Goal: Transaction & Acquisition: Book appointment/travel/reservation

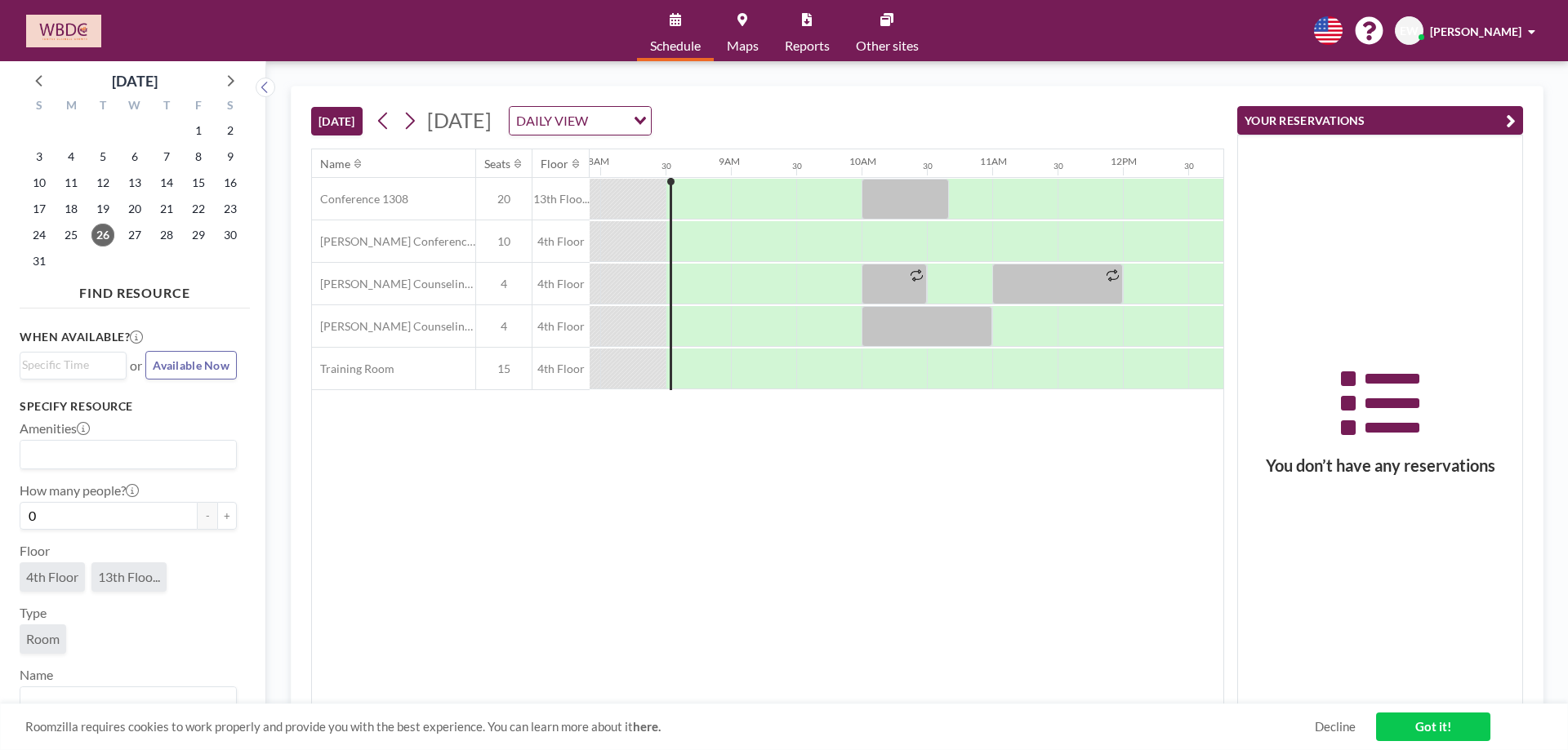
scroll to position [0, 1046]
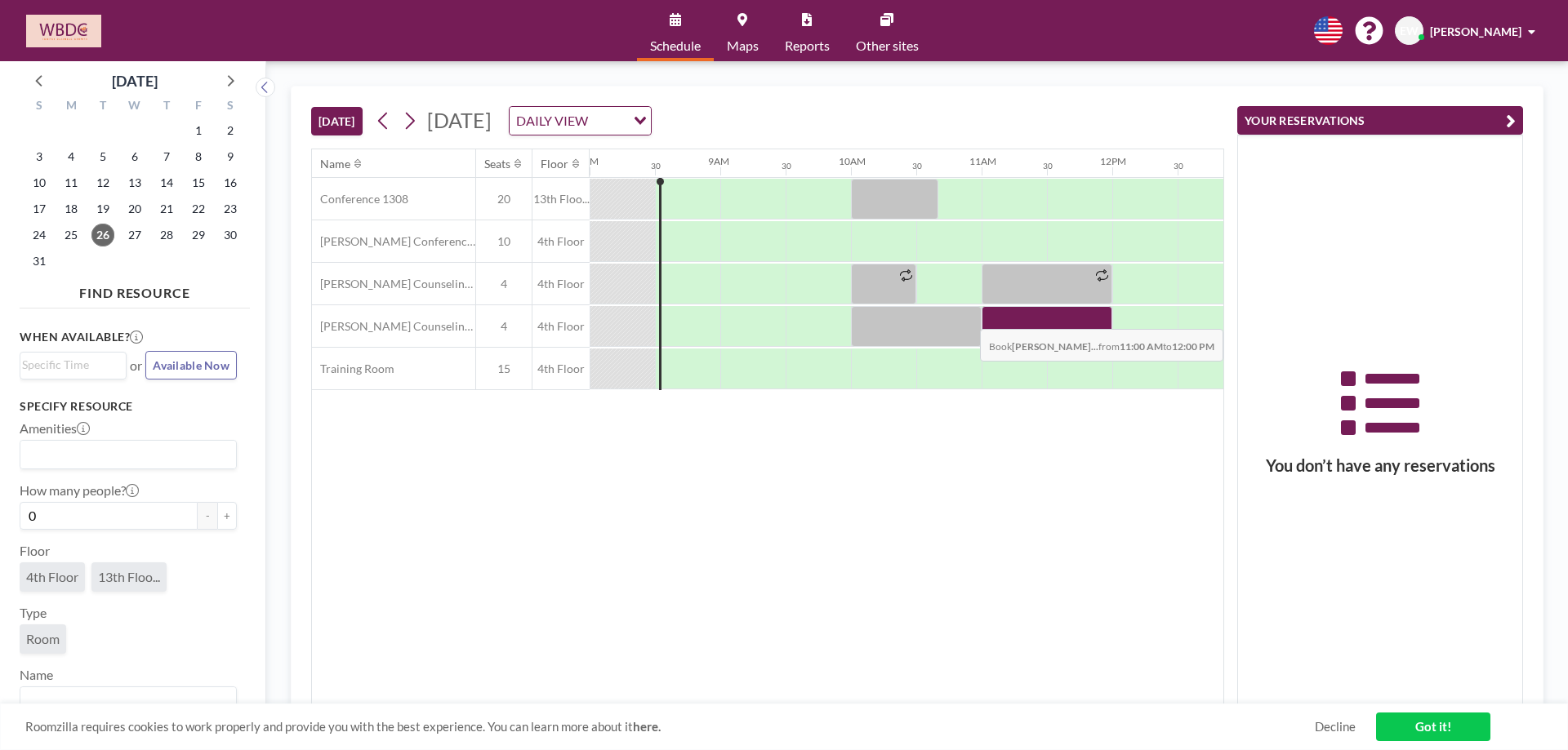
drag, startPoint x: 1010, startPoint y: 325, endPoint x: 1075, endPoint y: 317, distance: 65.5
click at [1075, 317] on div at bounding box center [1047, 326] width 131 height 41
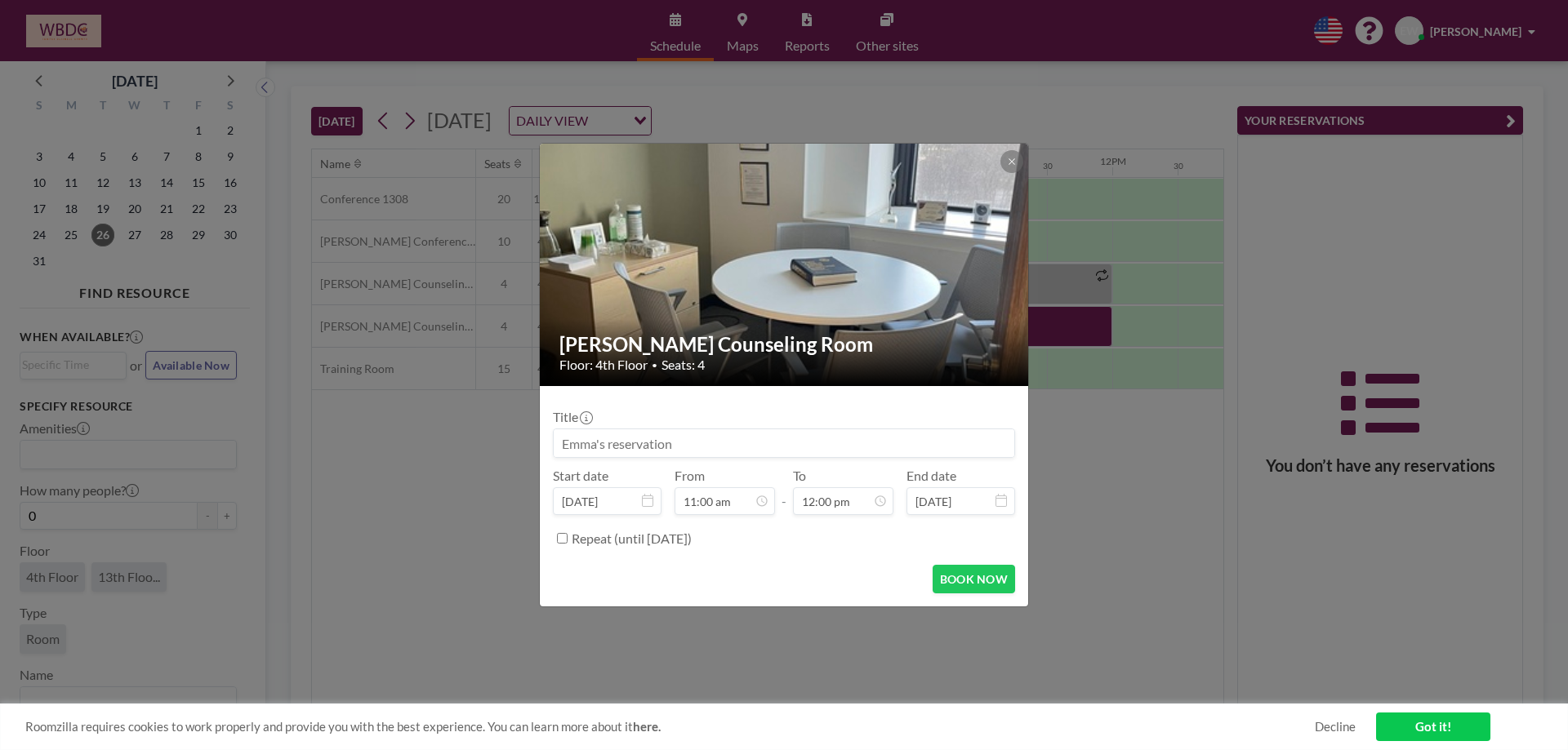
scroll to position [697, 0]
click at [970, 581] on button "BOOK NOW" at bounding box center [974, 579] width 82 height 29
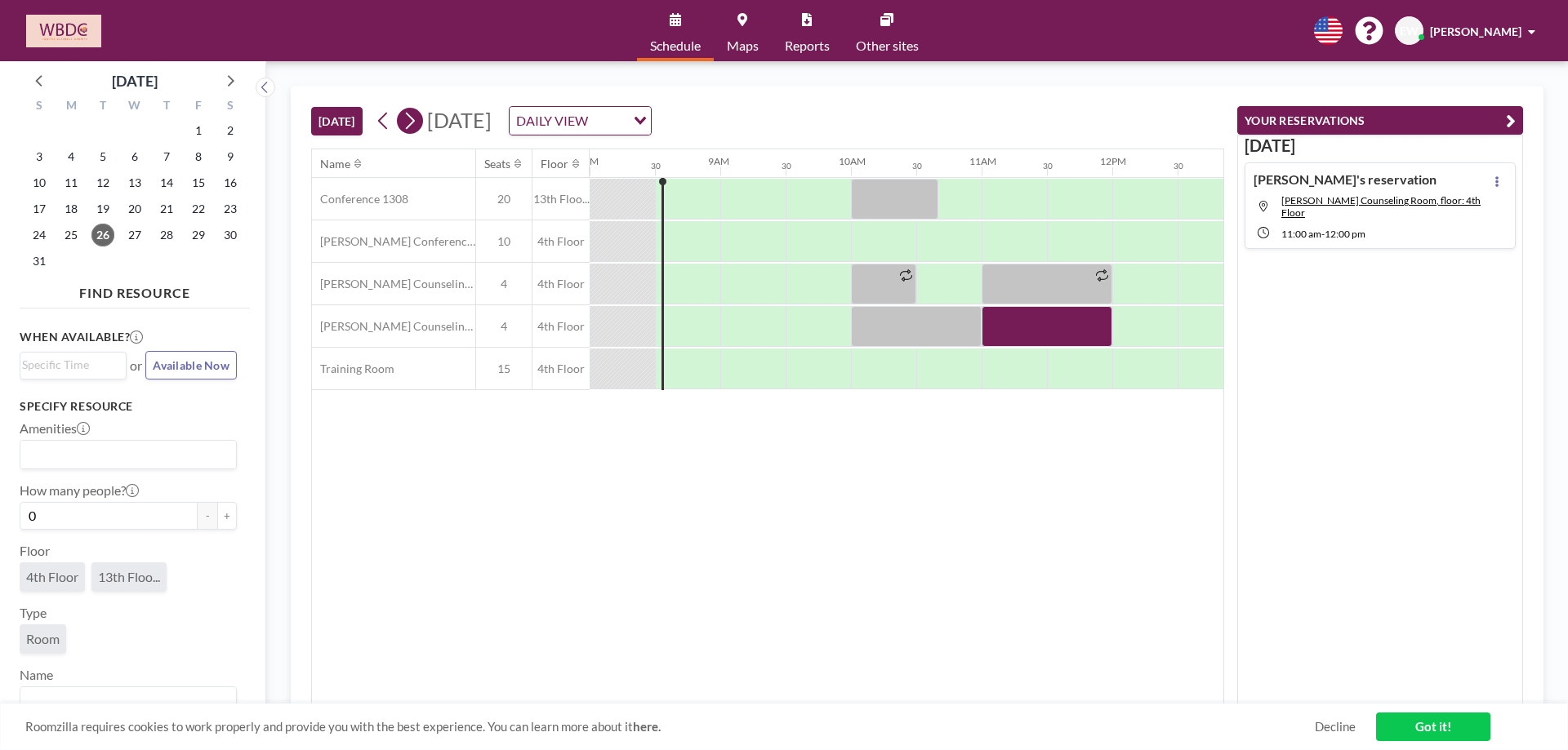
click at [414, 126] on icon at bounding box center [409, 121] width 16 height 25
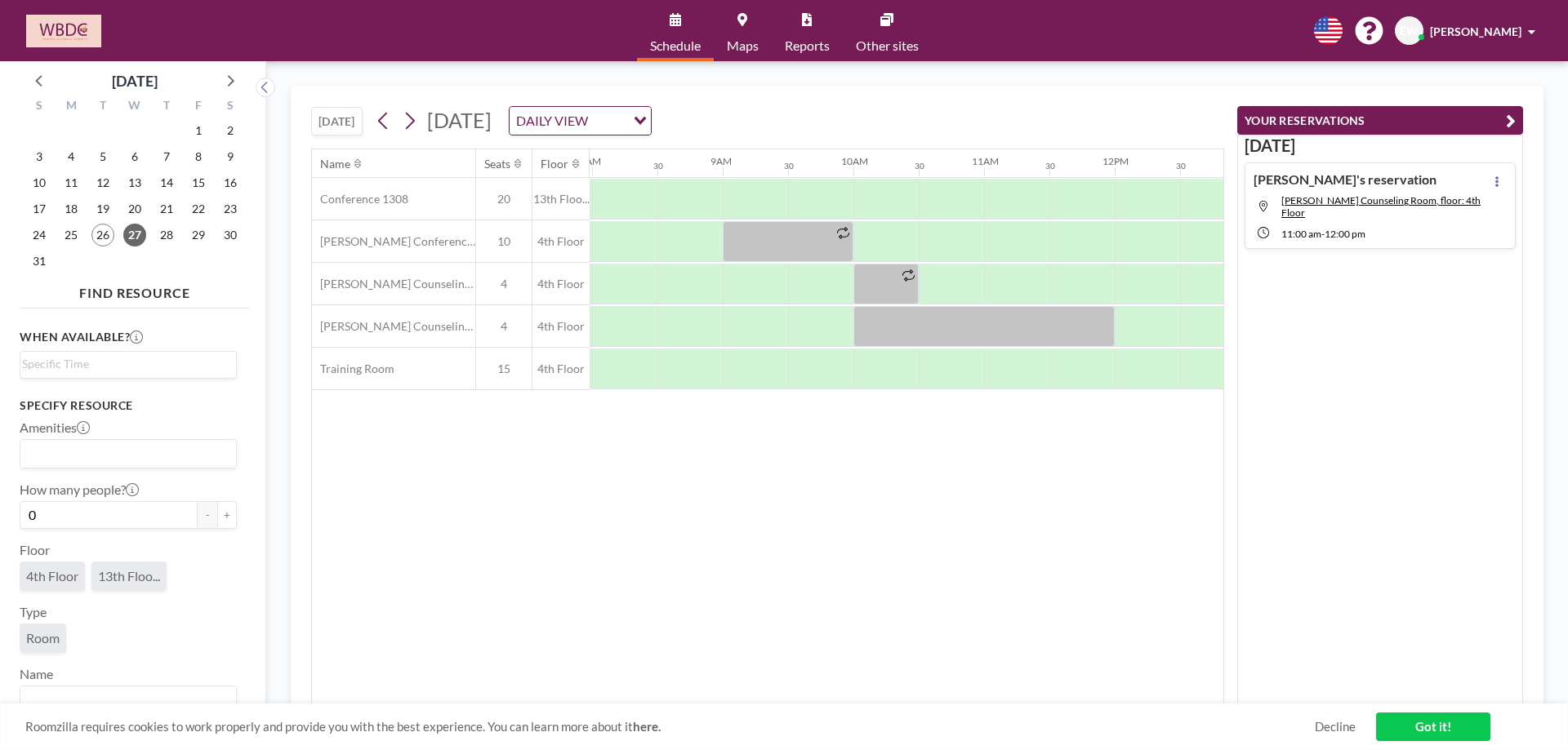
scroll to position [0, 1046]
drag, startPoint x: 897, startPoint y: 371, endPoint x: 956, endPoint y: 376, distance: 59.2
click at [956, 376] on div at bounding box center [916, 369] width 131 height 41
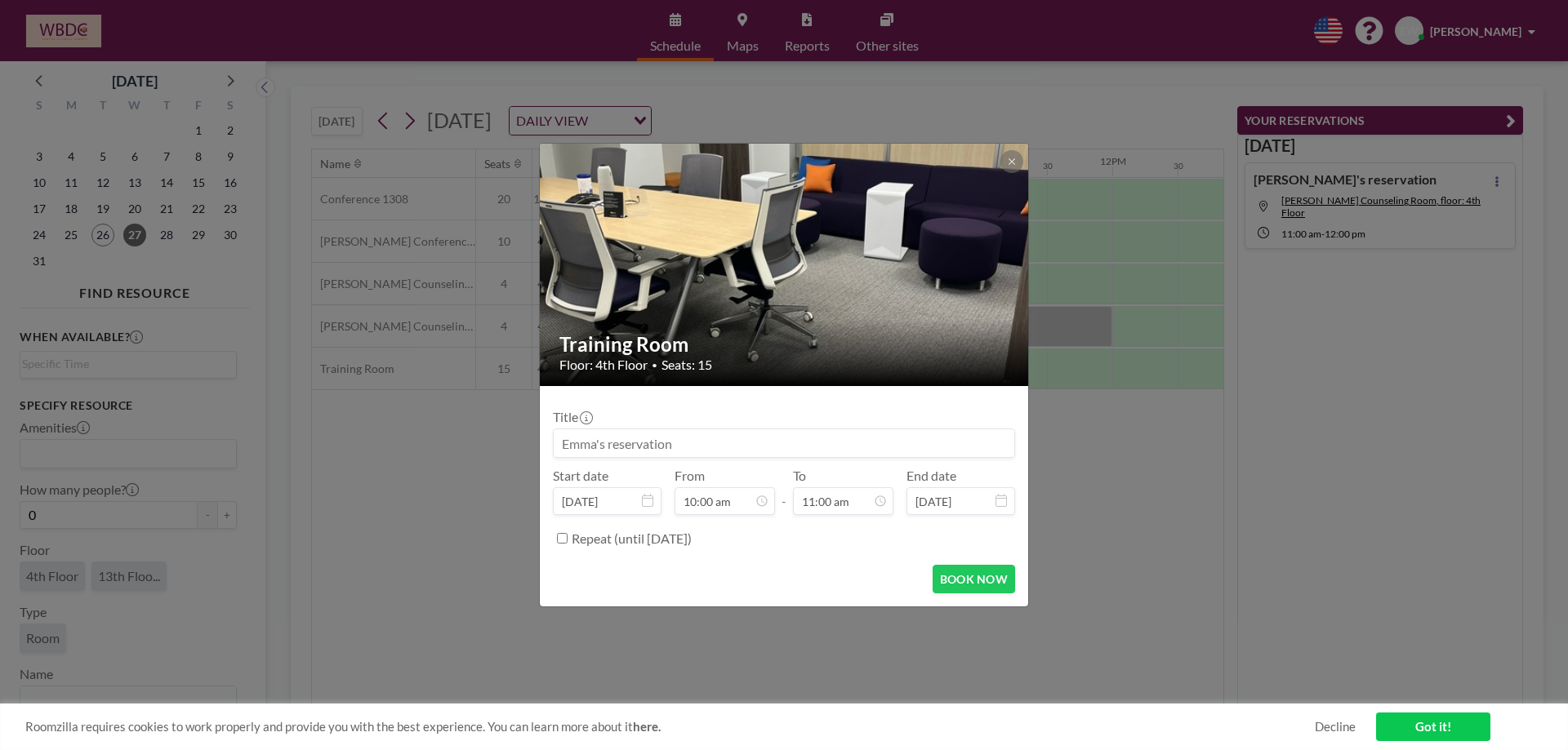
click at [986, 558] on form "Title Start date [DATE] From 10:00 am - To 11:00 am End date [DATE] Repeat (unt…" at bounding box center [784, 497] width 488 height 221
click at [979, 580] on button "BOOK NOW" at bounding box center [974, 579] width 82 height 29
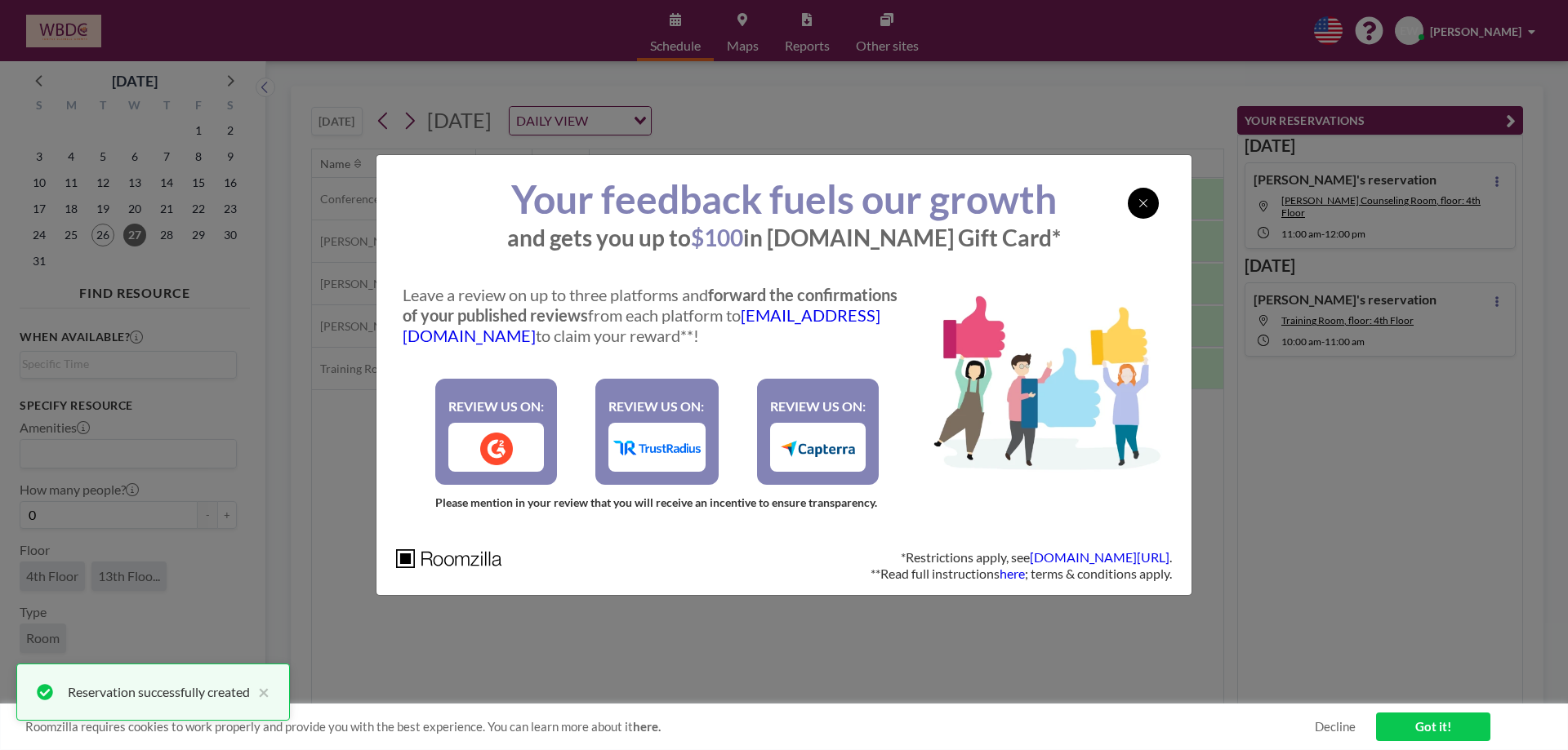
click at [1128, 198] on div at bounding box center [1143, 202] width 31 height 31
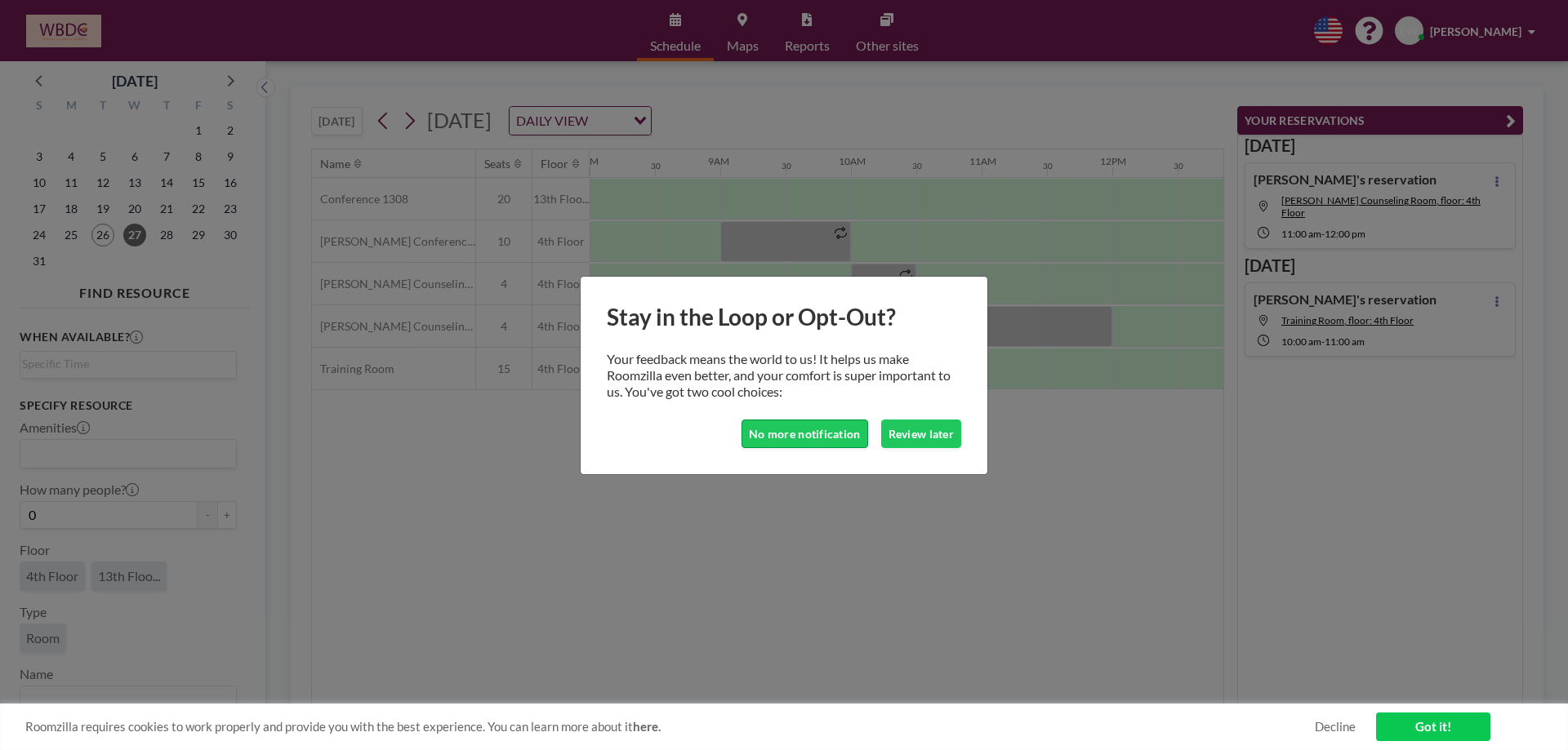
click at [805, 436] on button "No more notification" at bounding box center [805, 434] width 126 height 29
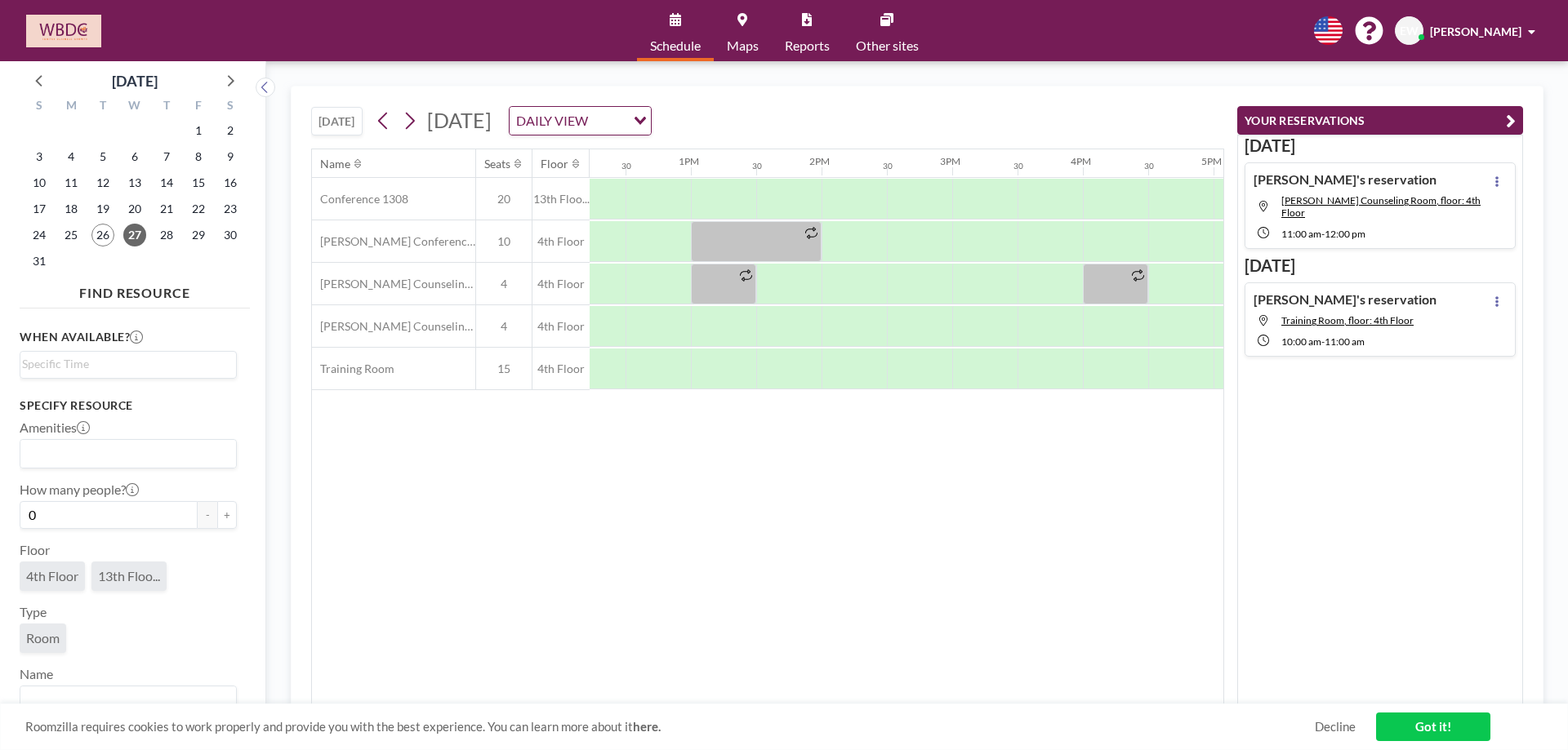
scroll to position [0, 1600]
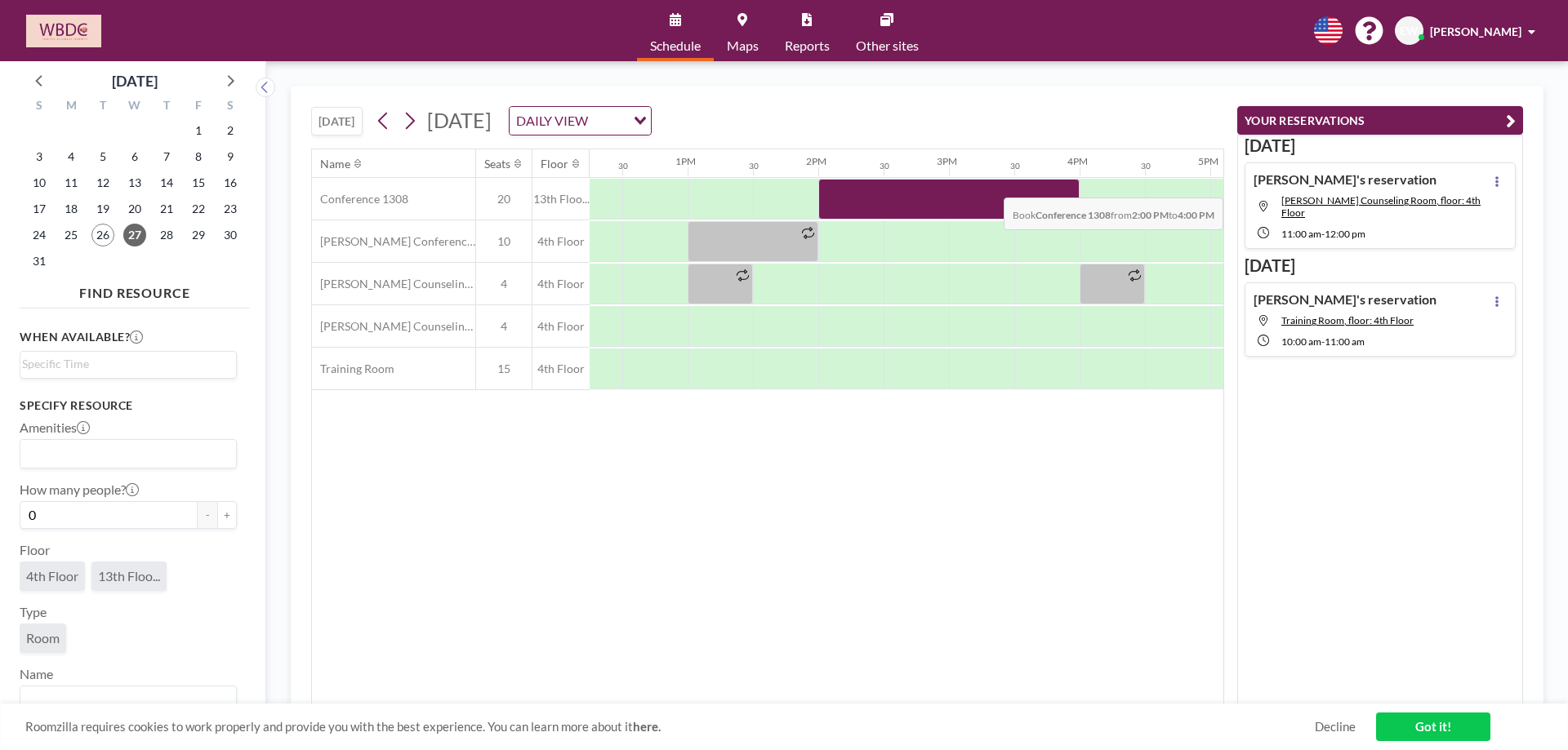
drag, startPoint x: 872, startPoint y: 199, endPoint x: 1057, endPoint y: 186, distance: 185.5
click at [1057, 186] on div at bounding box center [949, 199] width 261 height 41
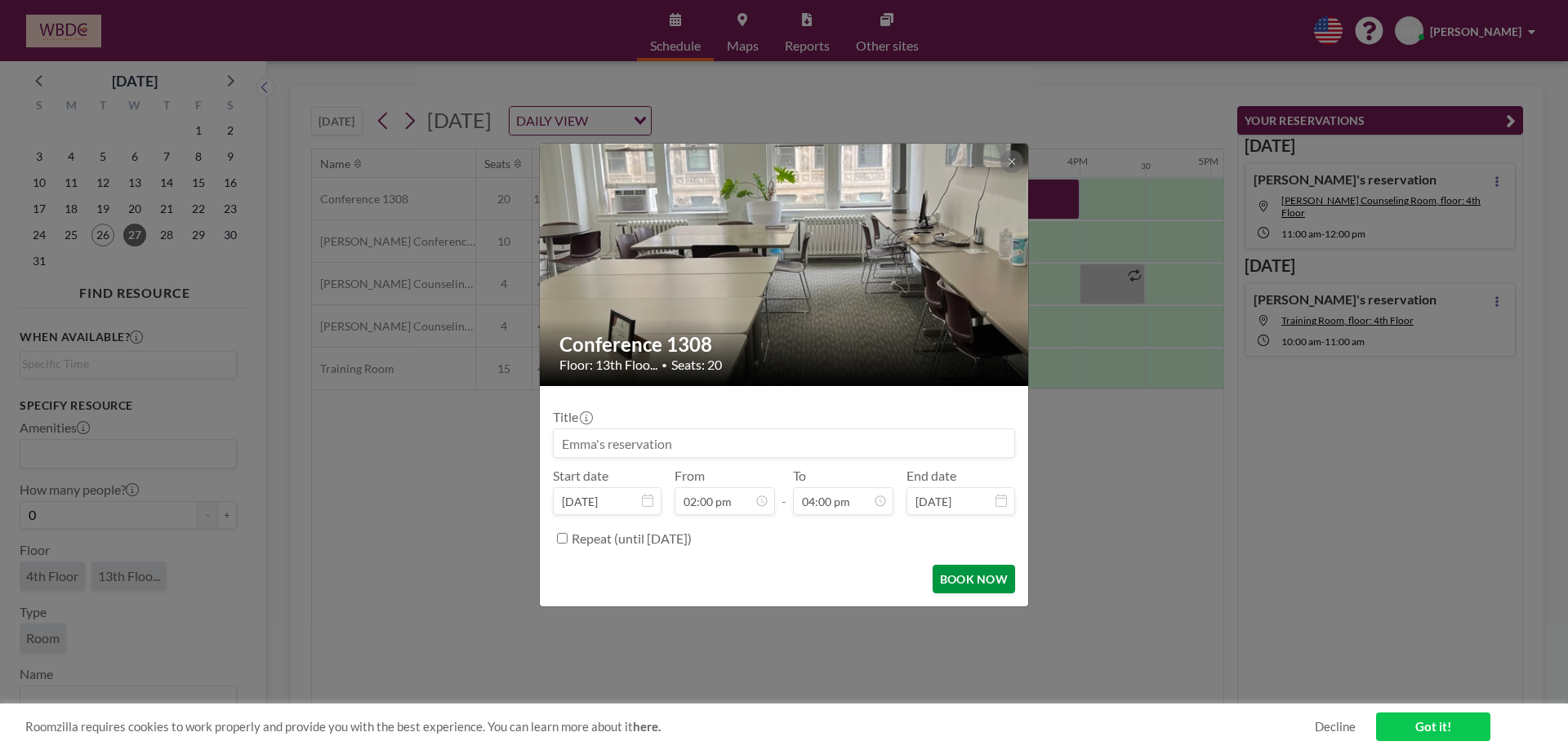
click at [985, 580] on button "BOOK NOW" at bounding box center [974, 579] width 82 height 29
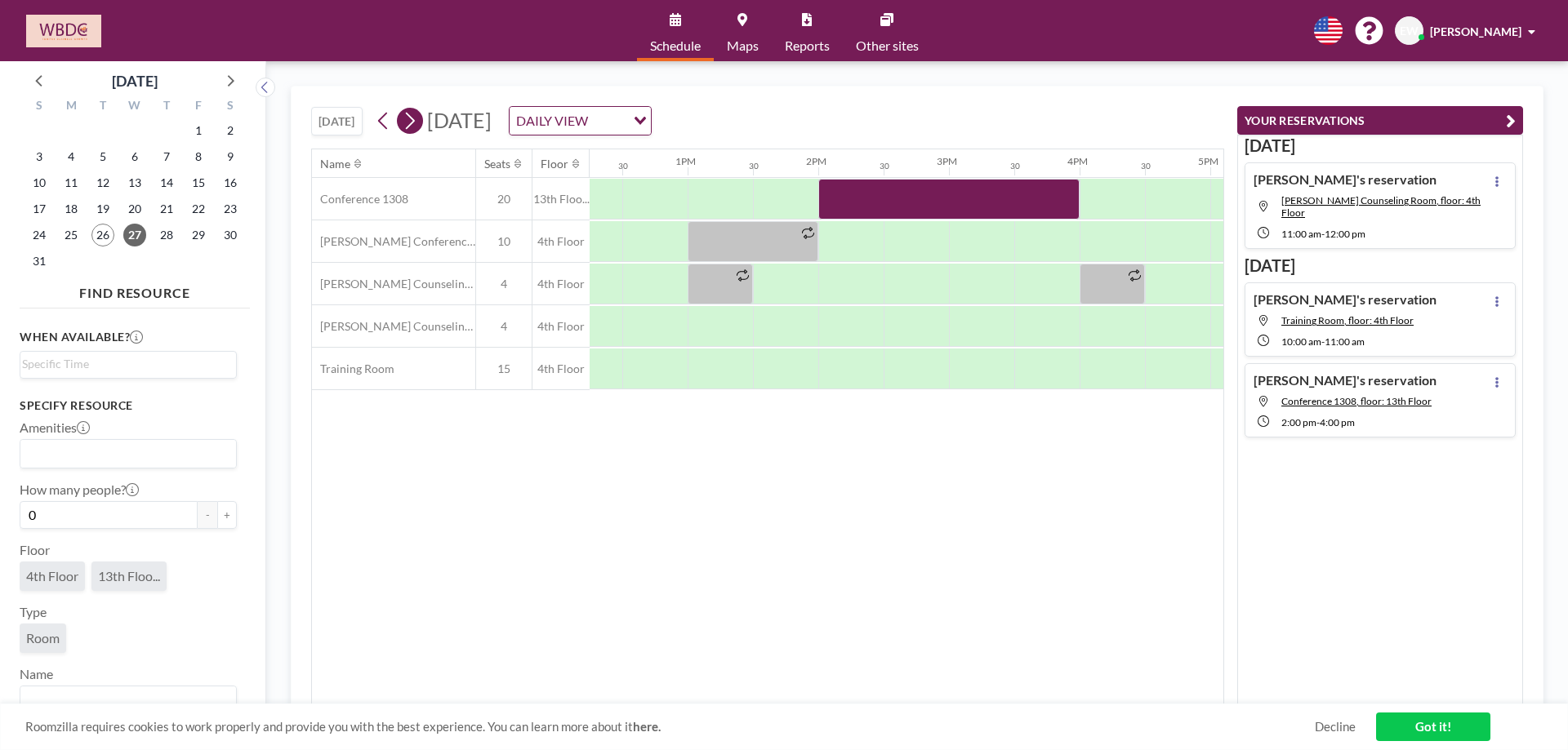
click at [417, 117] on icon at bounding box center [409, 121] width 16 height 25
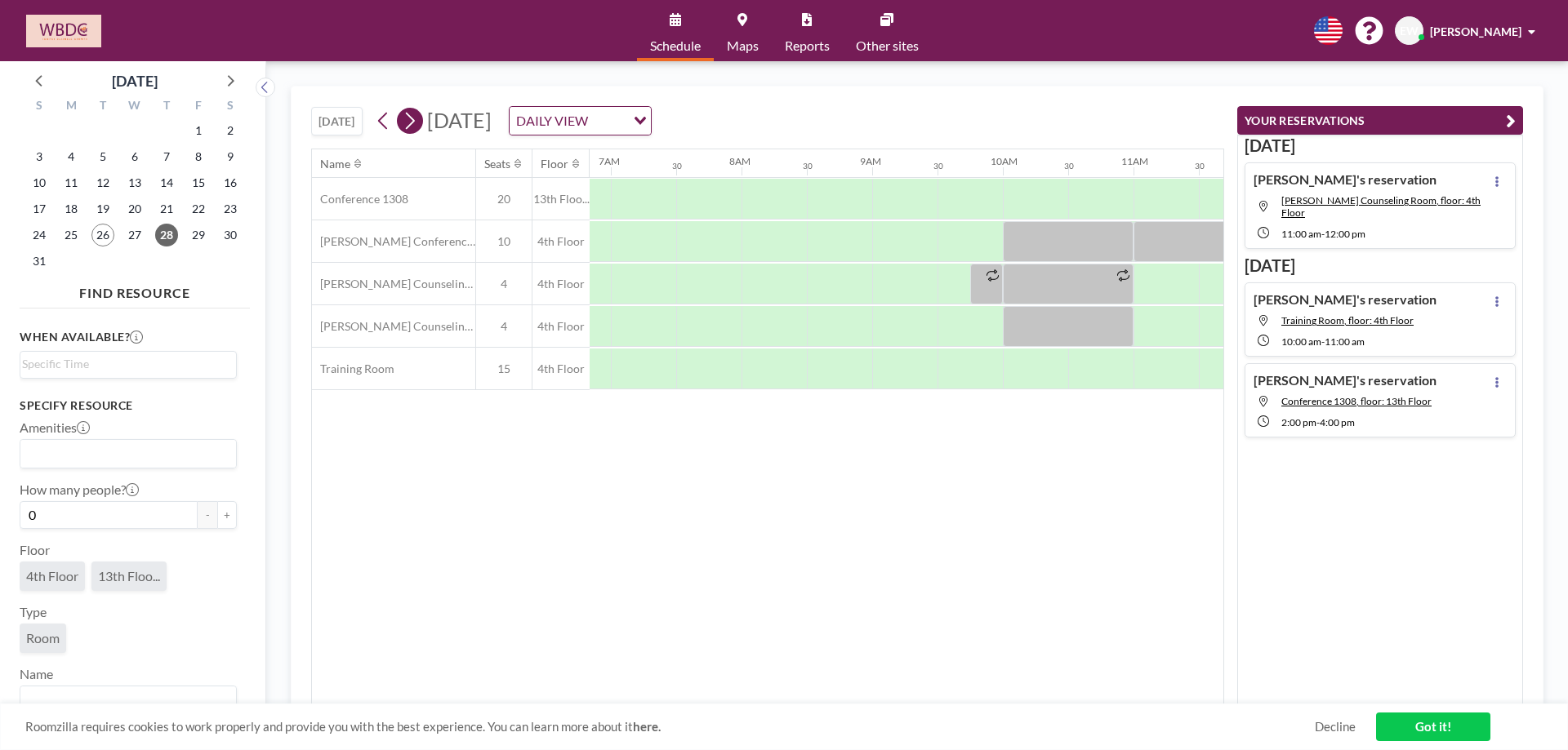
scroll to position [0, 980]
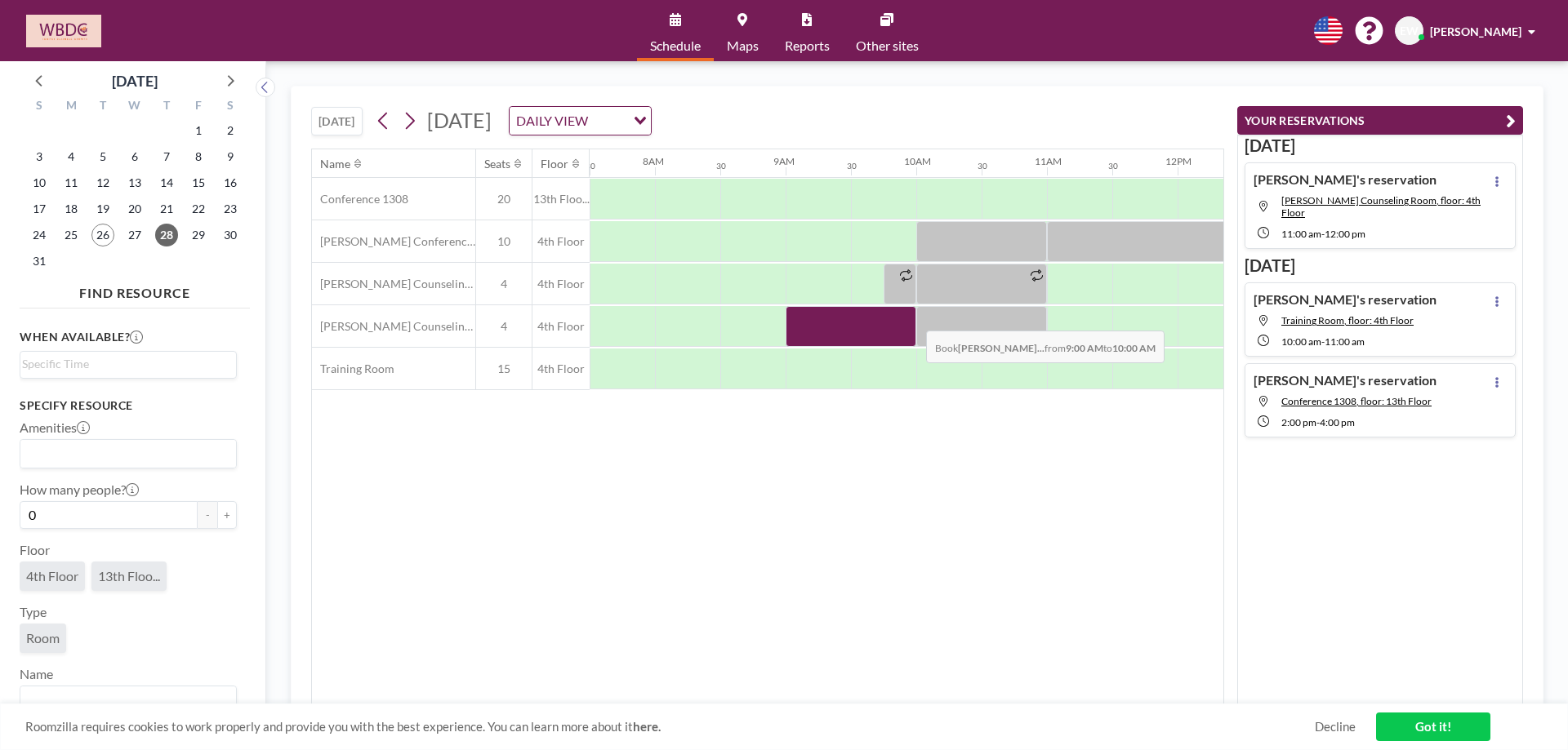
drag, startPoint x: 809, startPoint y: 324, endPoint x: 913, endPoint y: 318, distance: 104.2
click at [913, 318] on div at bounding box center [850, 326] width 131 height 41
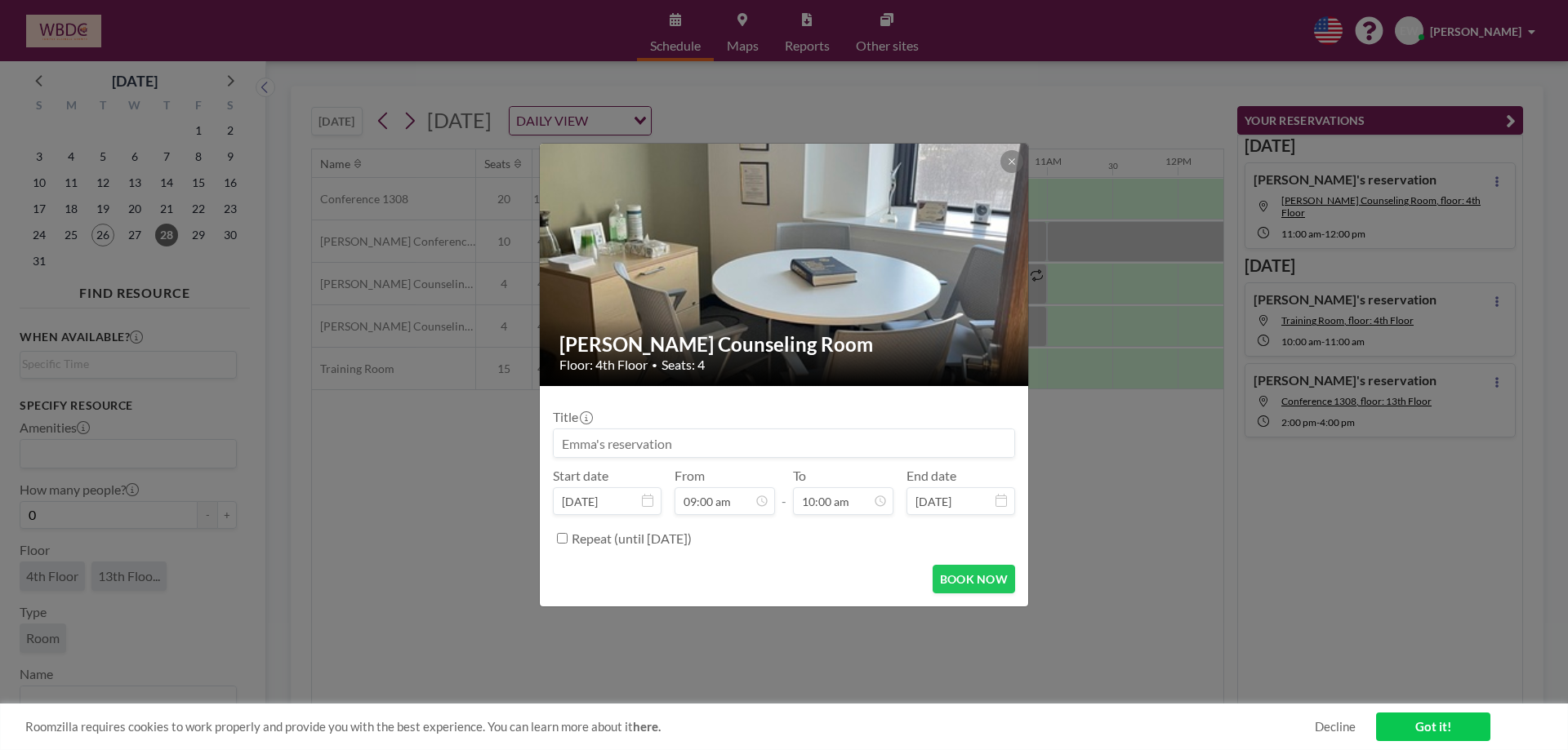
scroll to position [581, 0]
click at [944, 580] on button "BOOK NOW" at bounding box center [974, 579] width 82 height 29
